Goal: Information Seeking & Learning: Learn about a topic

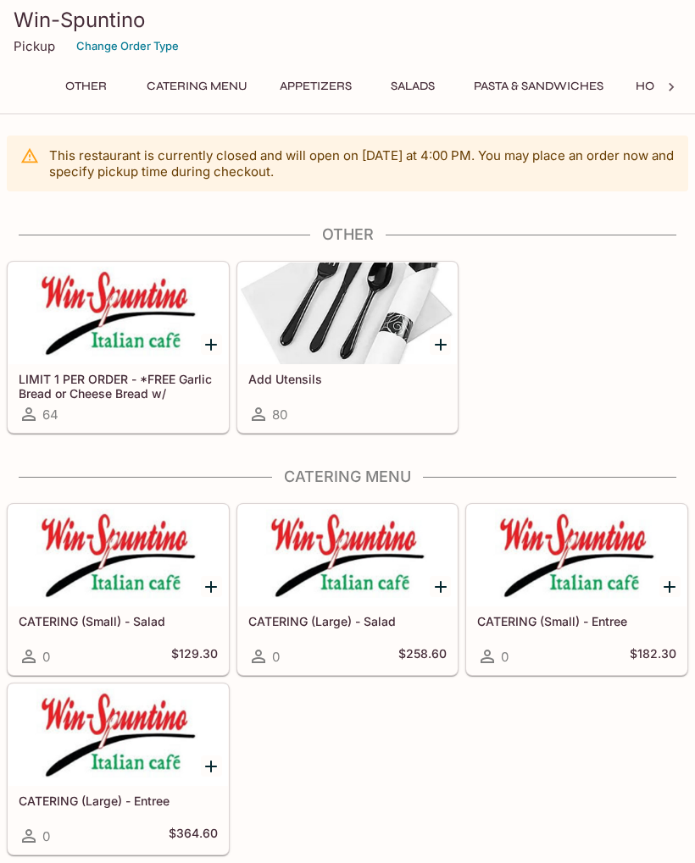
click at [320, 75] on button "Appetizers" at bounding box center [315, 87] width 91 height 24
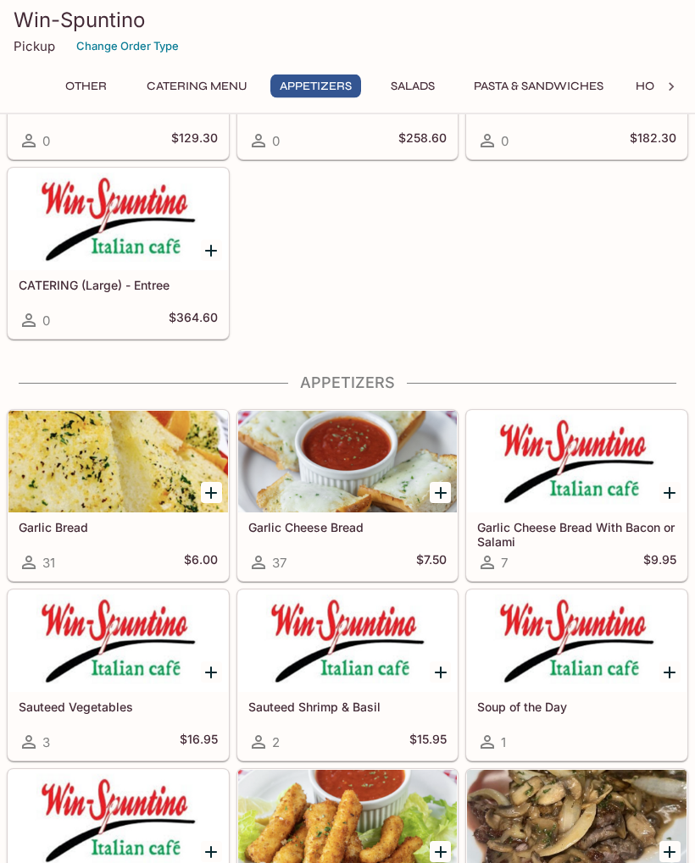
scroll to position [746, 0]
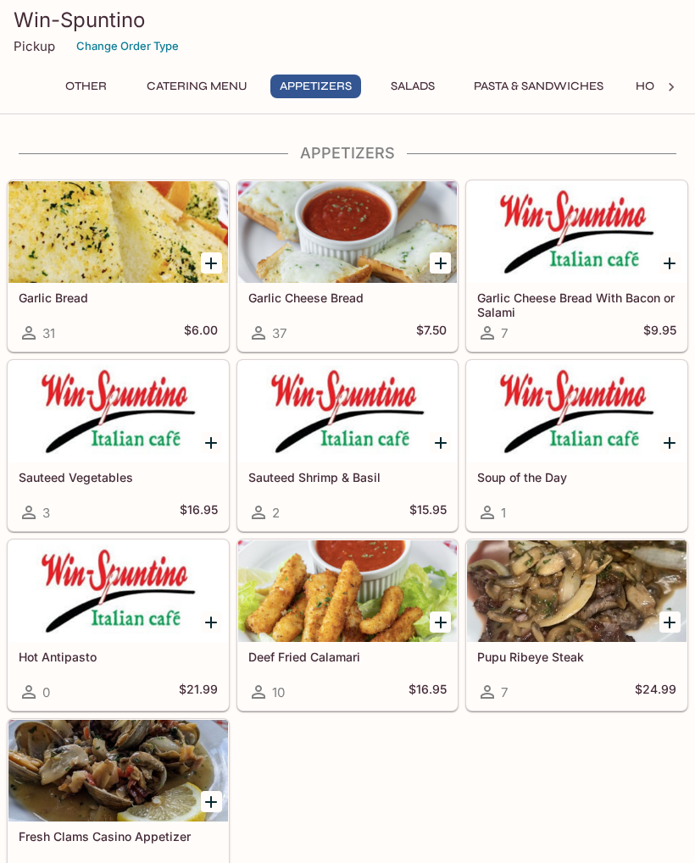
click at [414, 84] on button "Salads" at bounding box center [413, 87] width 76 height 24
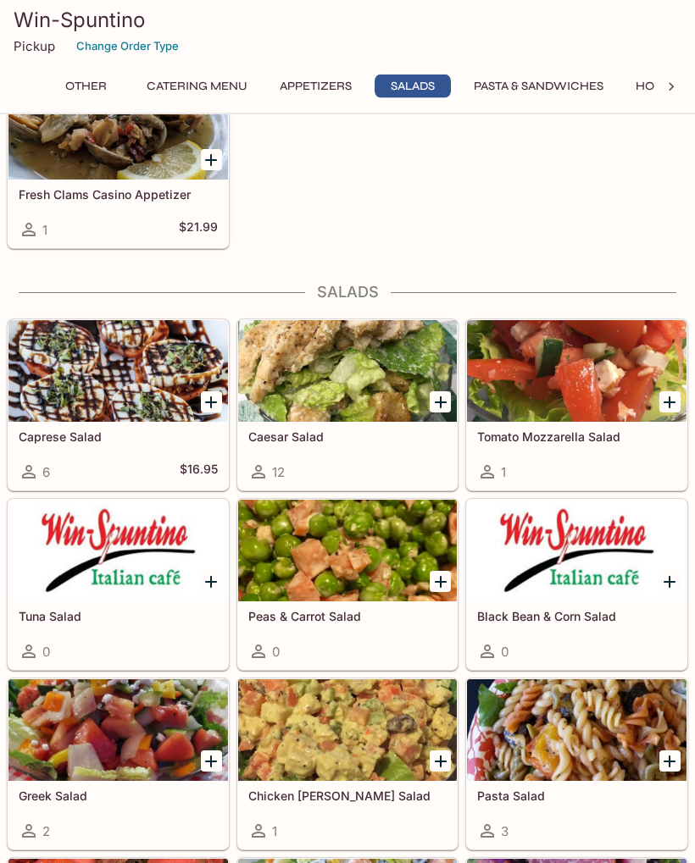
scroll to position [1527, 0]
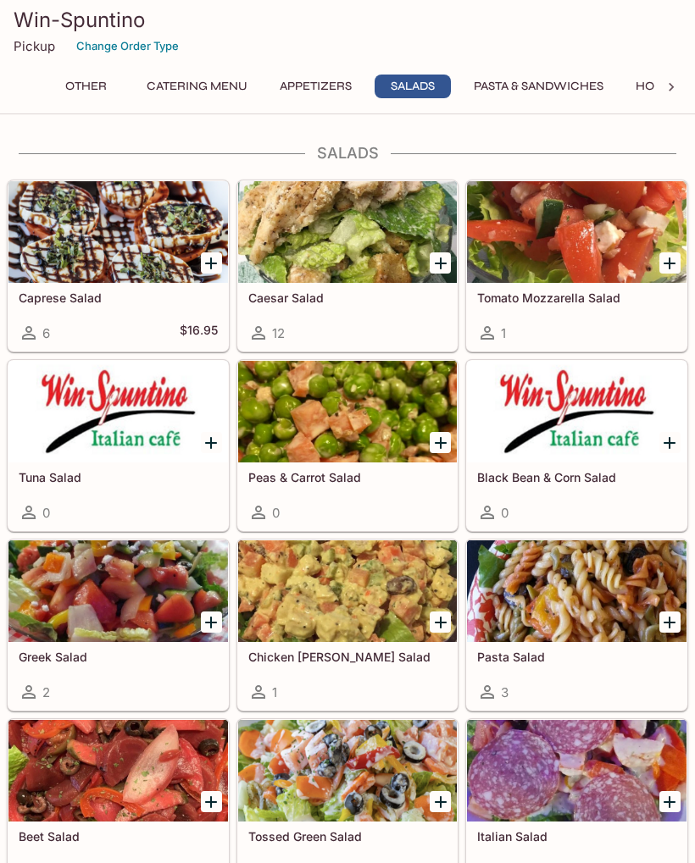
click at [560, 77] on button "Pasta & Sandwiches" at bounding box center [538, 87] width 148 height 24
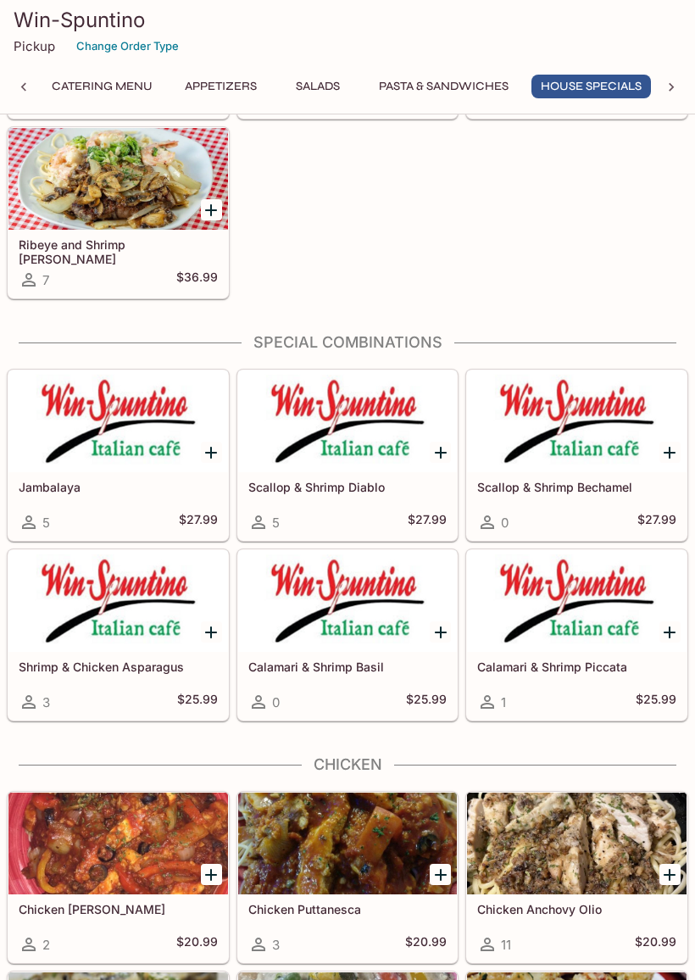
scroll to position [4040, 0]
click at [191, 626] on div at bounding box center [117, 602] width 219 height 102
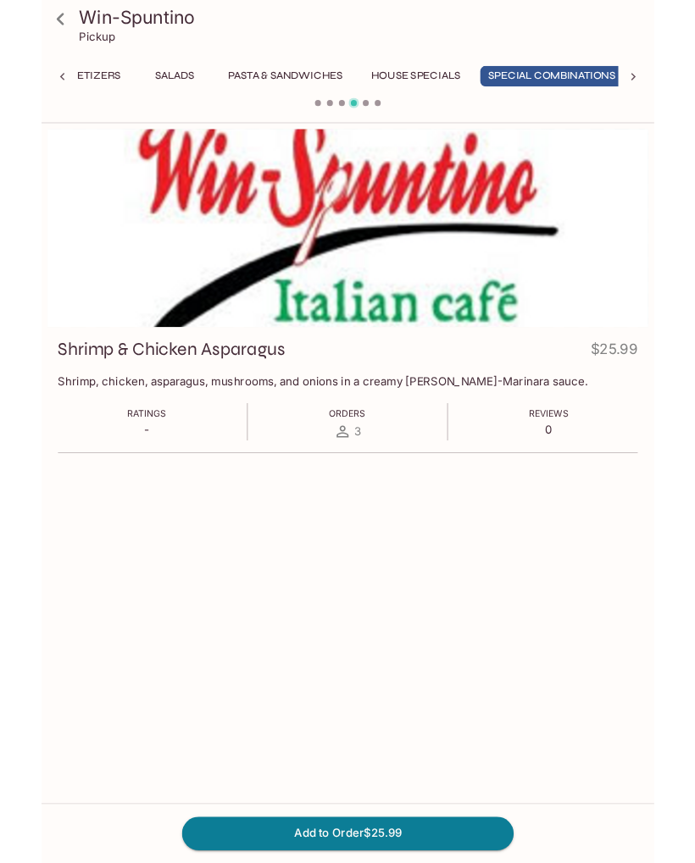
scroll to position [0, 274]
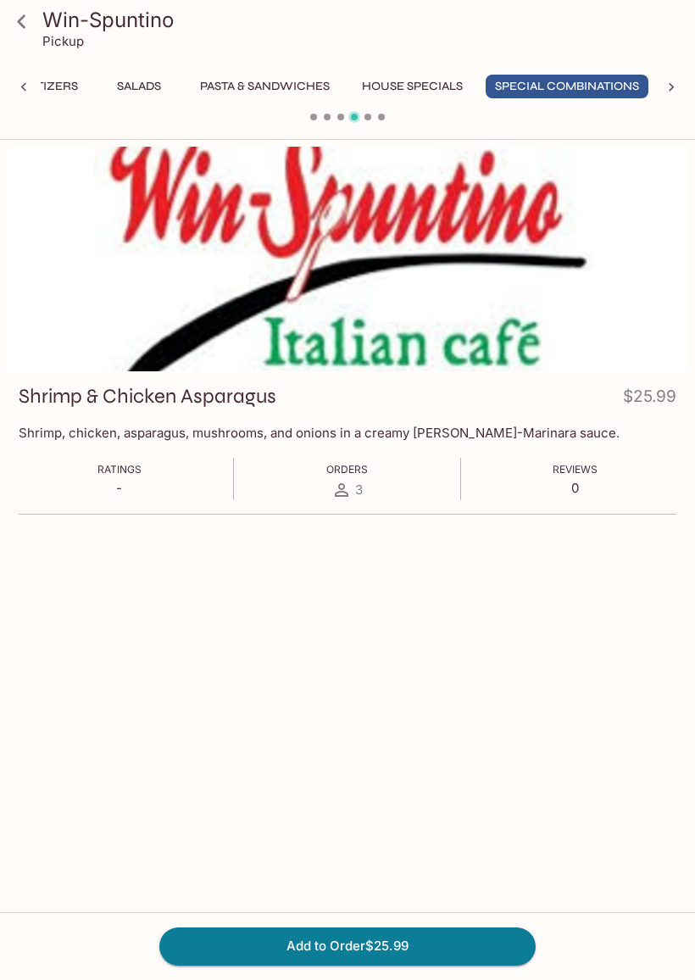
click at [15, 42] on link at bounding box center [21, 21] width 42 height 42
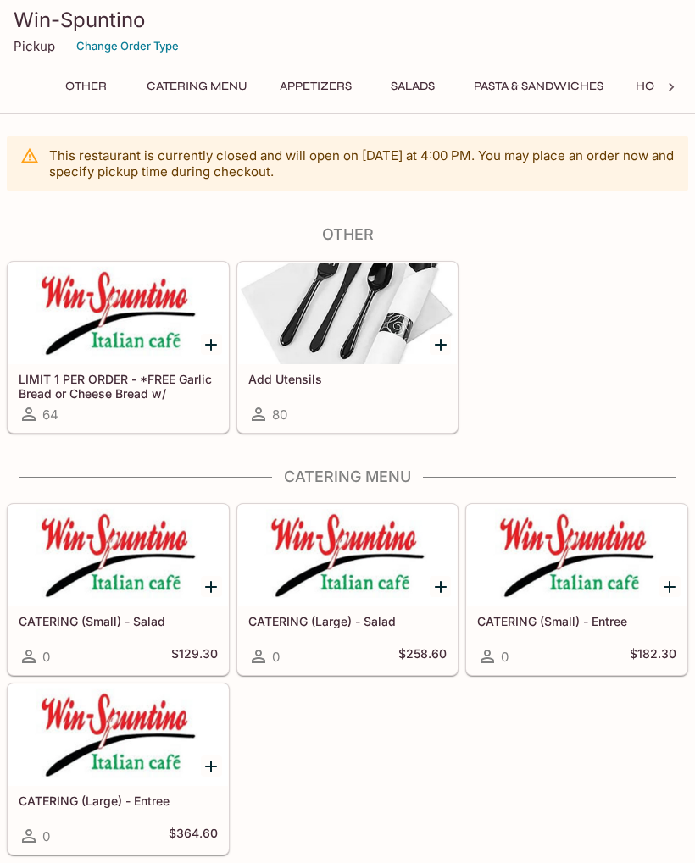
click at [176, 75] on button "Catering Menu" at bounding box center [196, 87] width 119 height 24
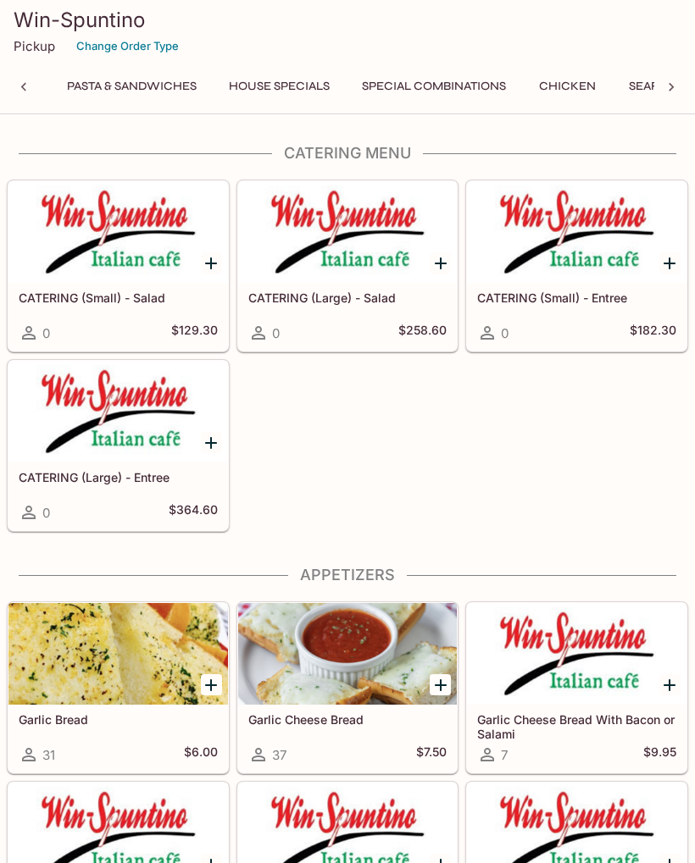
scroll to position [0, 418]
click at [395, 81] on button "Special Combinations" at bounding box center [422, 87] width 163 height 24
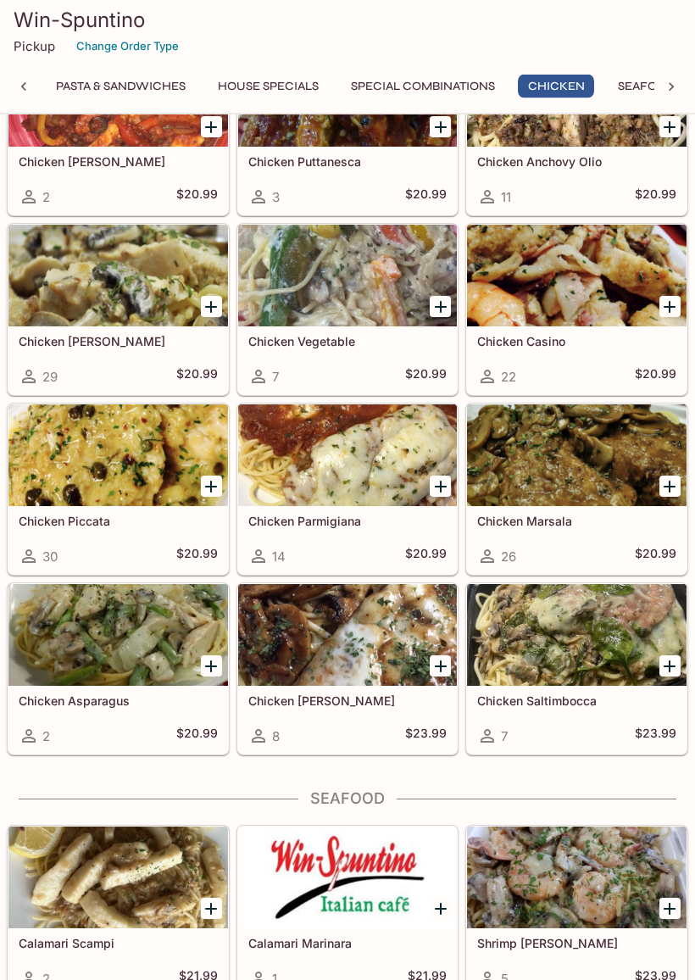
scroll to position [4793, 0]
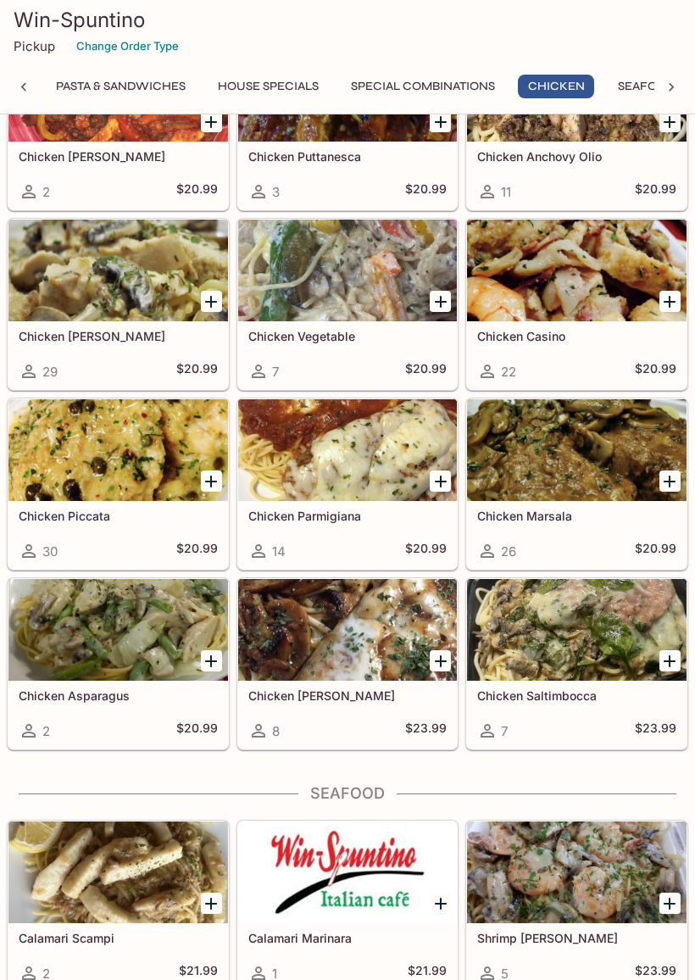
click at [558, 696] on h5 "Chicken Saltimbocca" at bounding box center [576, 695] width 199 height 14
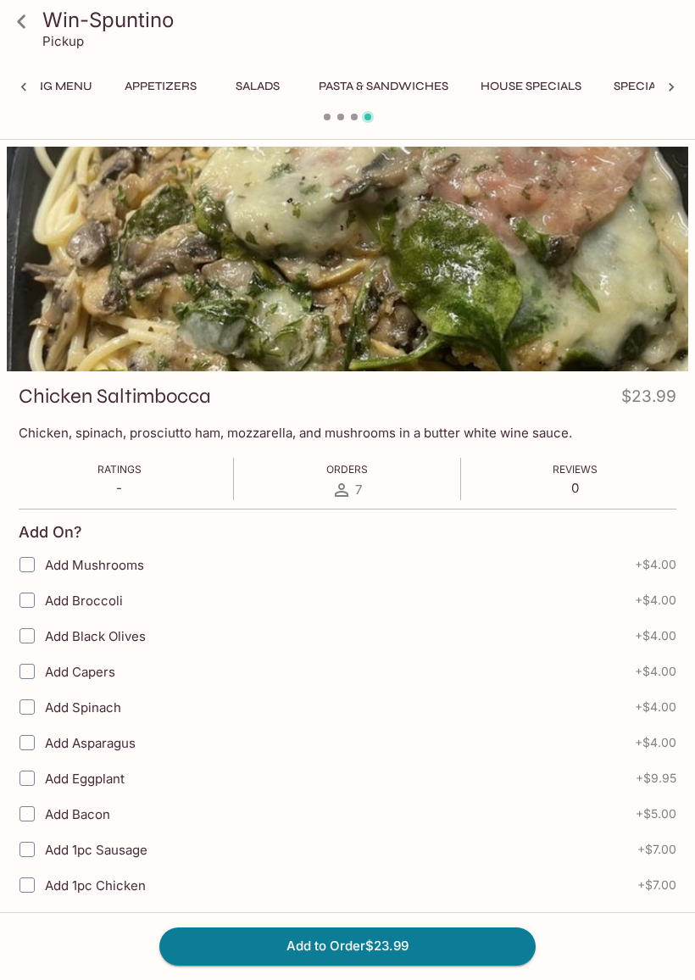
scroll to position [0, 364]
click at [27, 27] on icon at bounding box center [22, 22] width 30 height 30
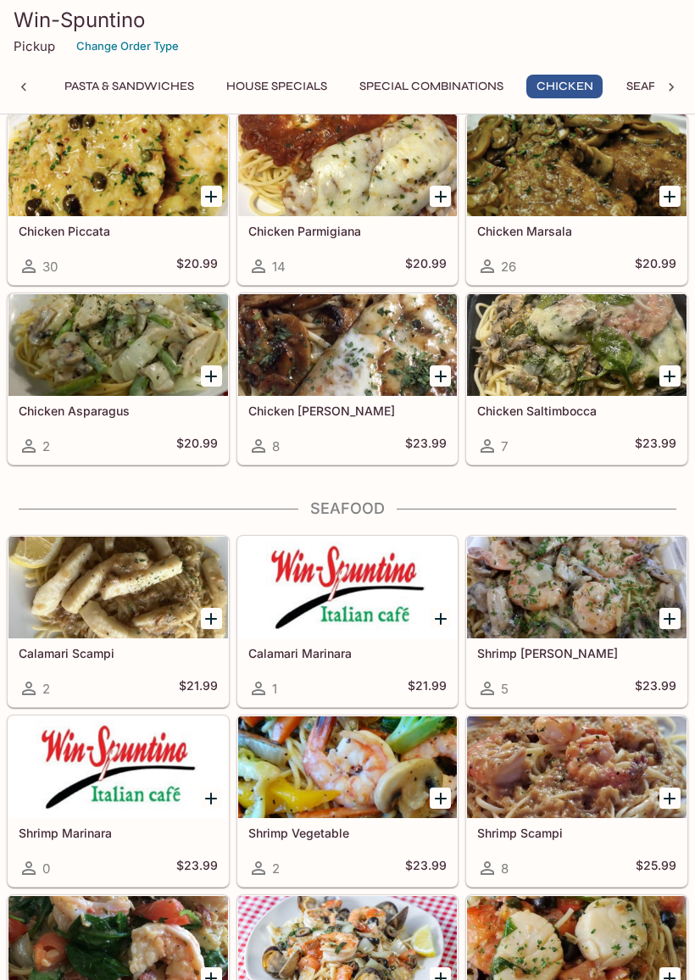
scroll to position [0, 411]
click at [476, 84] on button "Special Combinations" at bounding box center [429, 87] width 163 height 24
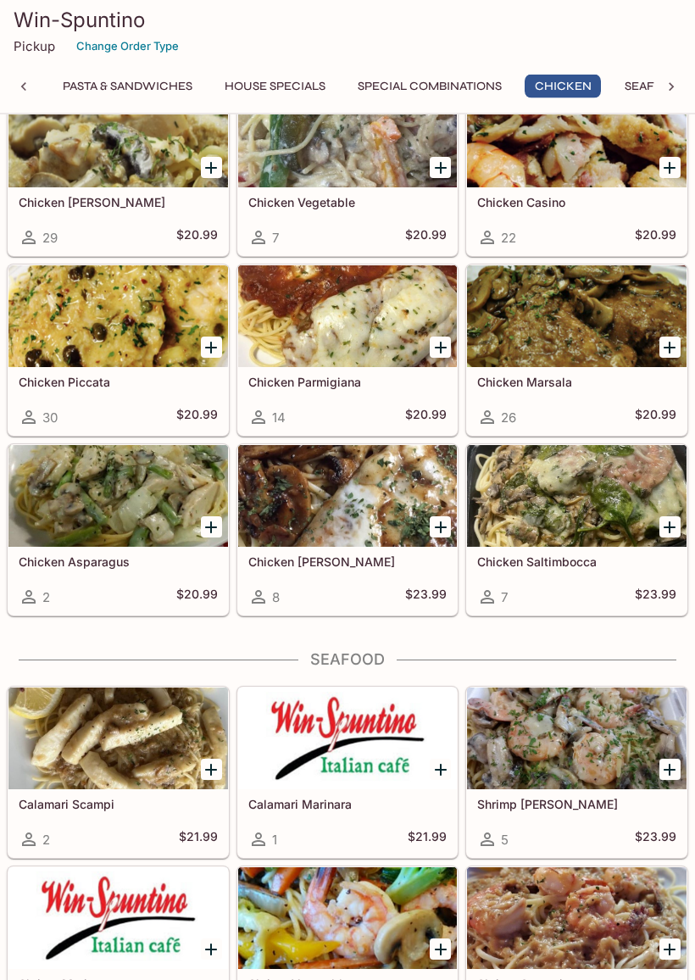
scroll to position [4928, 0]
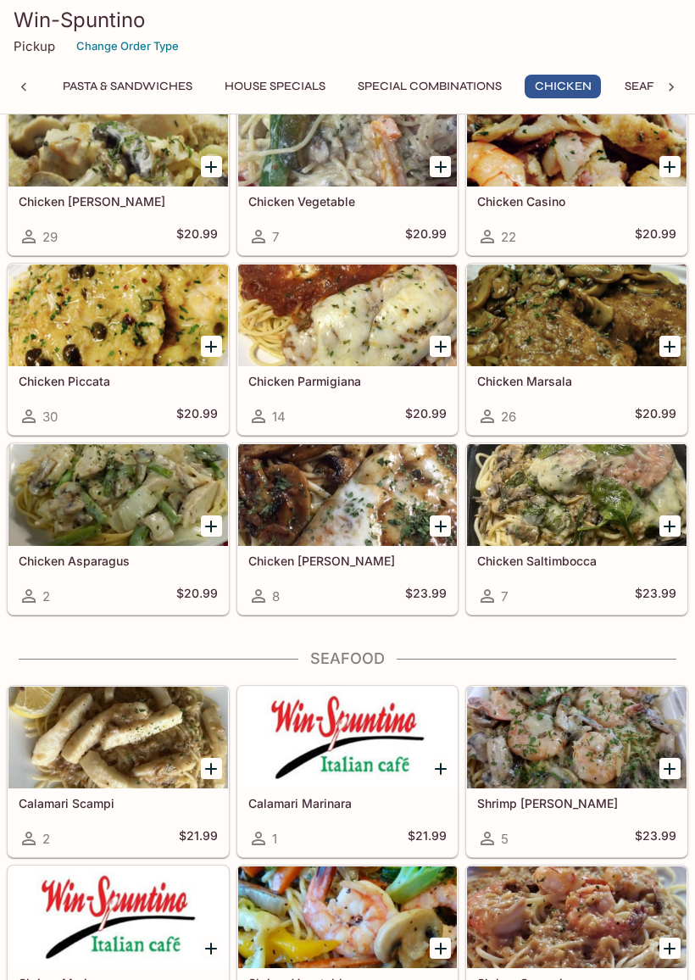
click at [342, 563] on h5 "Chicken [PERSON_NAME]" at bounding box center [347, 560] width 199 height 14
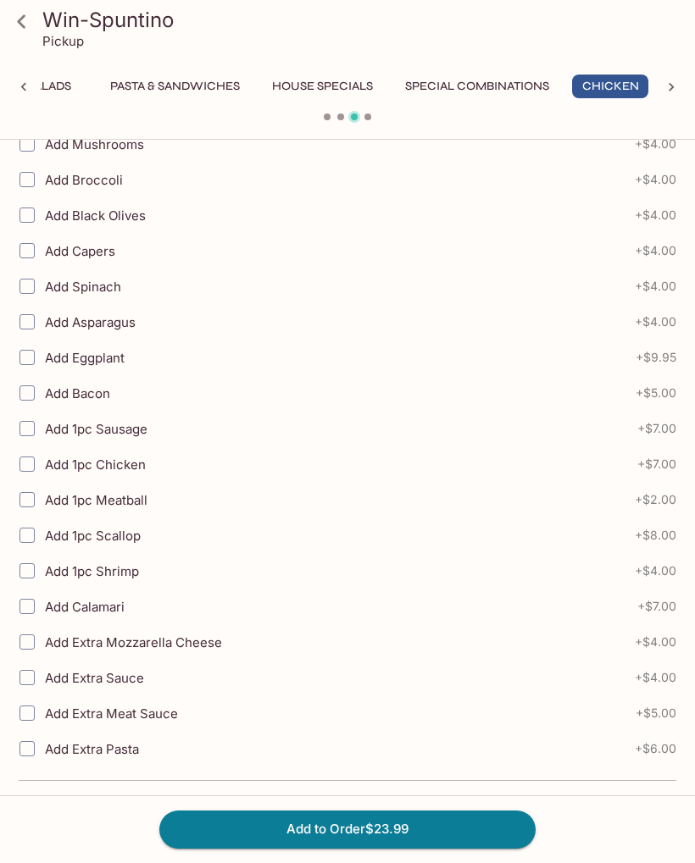
scroll to position [431, 0]
